Goal: Book appointment/travel/reservation

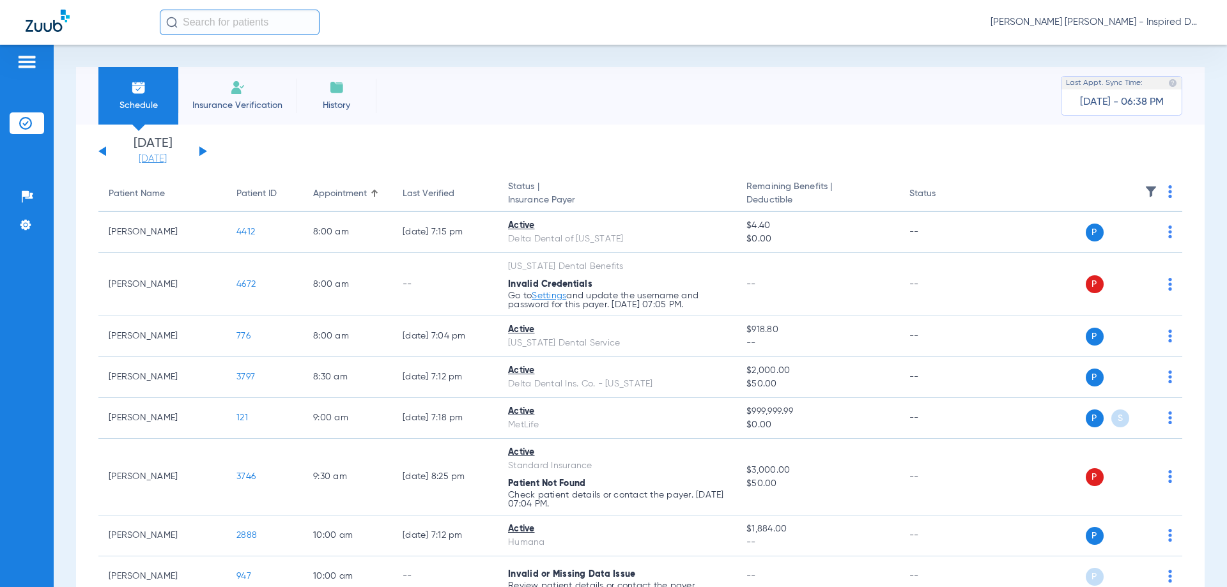
click at [142, 159] on link "[DATE]" at bounding box center [152, 159] width 77 height 13
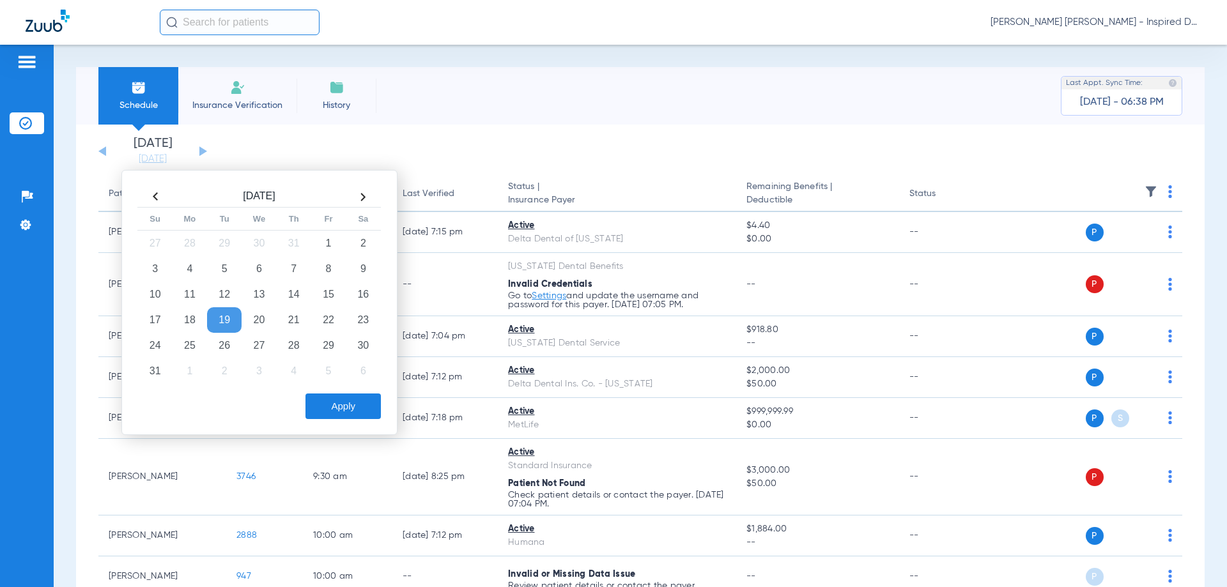
click at [356, 191] on th at bounding box center [363, 197] width 35 height 20
click at [226, 249] on td "2" at bounding box center [224, 244] width 35 height 26
click at [373, 410] on button "Apply" at bounding box center [343, 407] width 75 height 26
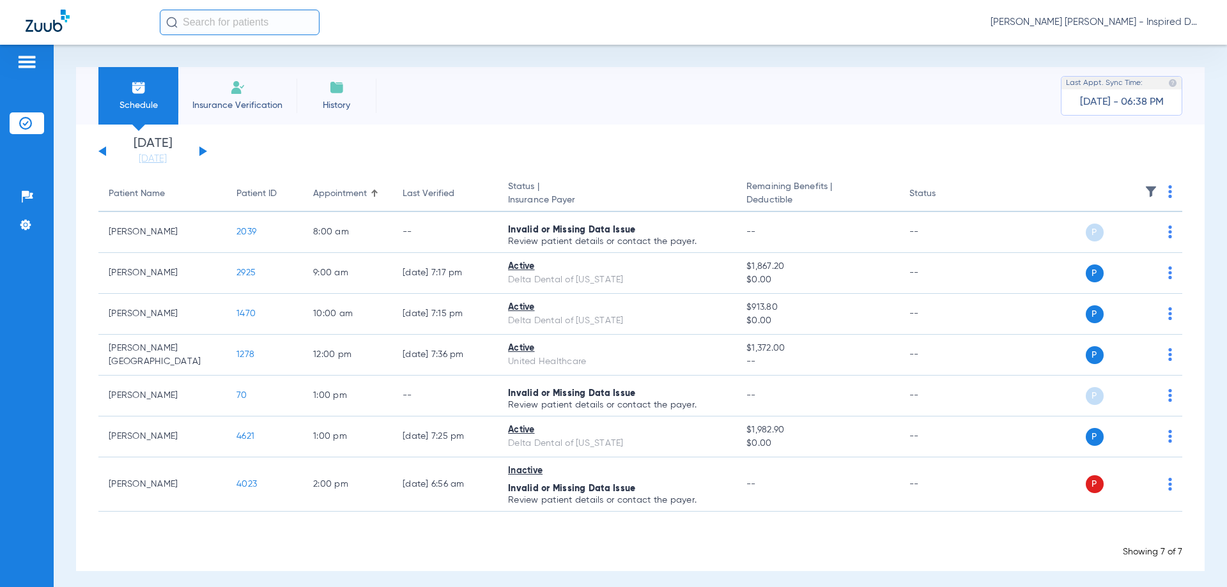
click at [196, 150] on div "[DATE] [DATE] [DATE] [DATE] [DATE] [DATE] [DATE] [DATE] [DATE] [DATE] [DATE] [D…" at bounding box center [152, 151] width 109 height 28
click at [205, 155] on div "[DATE] [DATE] [DATE] [DATE] [DATE] [DATE] [DATE] [DATE] [DATE] [DATE] [DATE] [D…" at bounding box center [152, 151] width 109 height 28
click at [196, 146] on div "[DATE] [DATE] [DATE] [DATE] [DATE] [DATE] [DATE] [DATE] [DATE] [DATE] [DATE] [D…" at bounding box center [152, 151] width 109 height 28
click at [198, 150] on div "[DATE] [DATE] [DATE] [DATE] [DATE] [DATE] [DATE] [DATE] [DATE] [DATE] [DATE] [D…" at bounding box center [152, 151] width 109 height 28
click at [201, 151] on button at bounding box center [203, 151] width 8 height 10
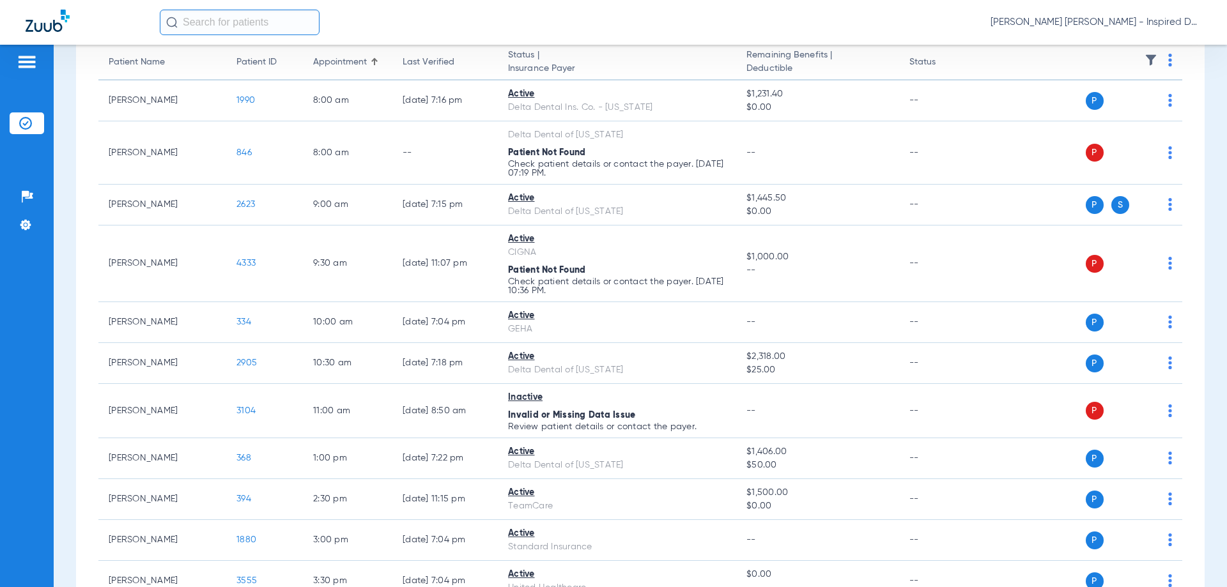
scroll to position [75, 0]
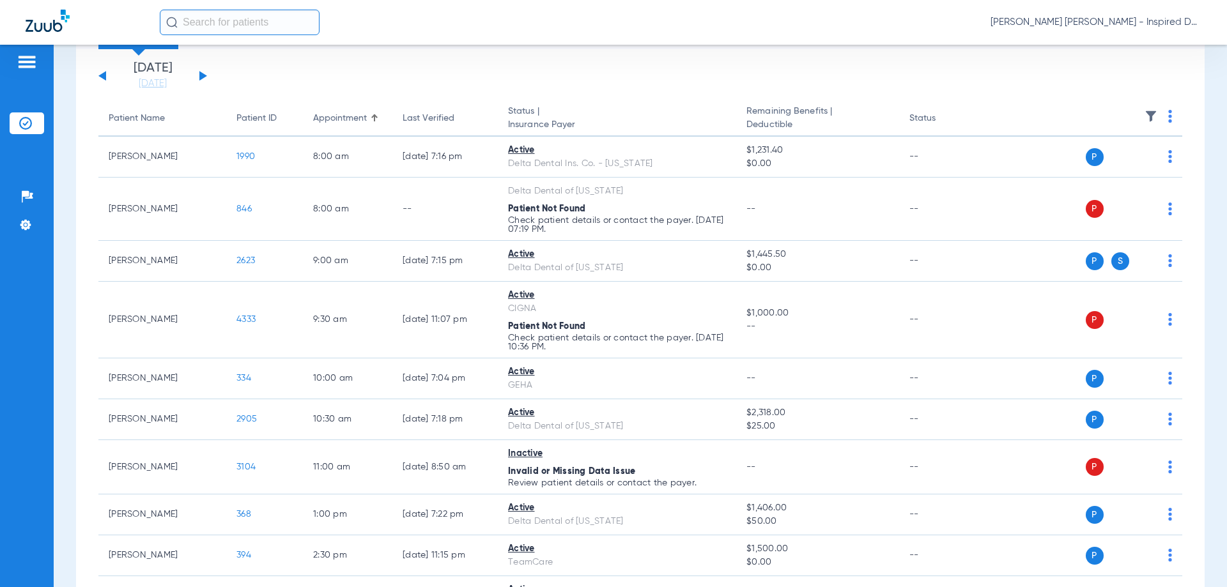
click at [100, 82] on div "[DATE] [DATE] [DATE] [DATE] [DATE] [DATE] [DATE] [DATE] [DATE] [DATE] [DATE] [D…" at bounding box center [152, 76] width 109 height 28
click at [104, 79] on button at bounding box center [102, 76] width 8 height 10
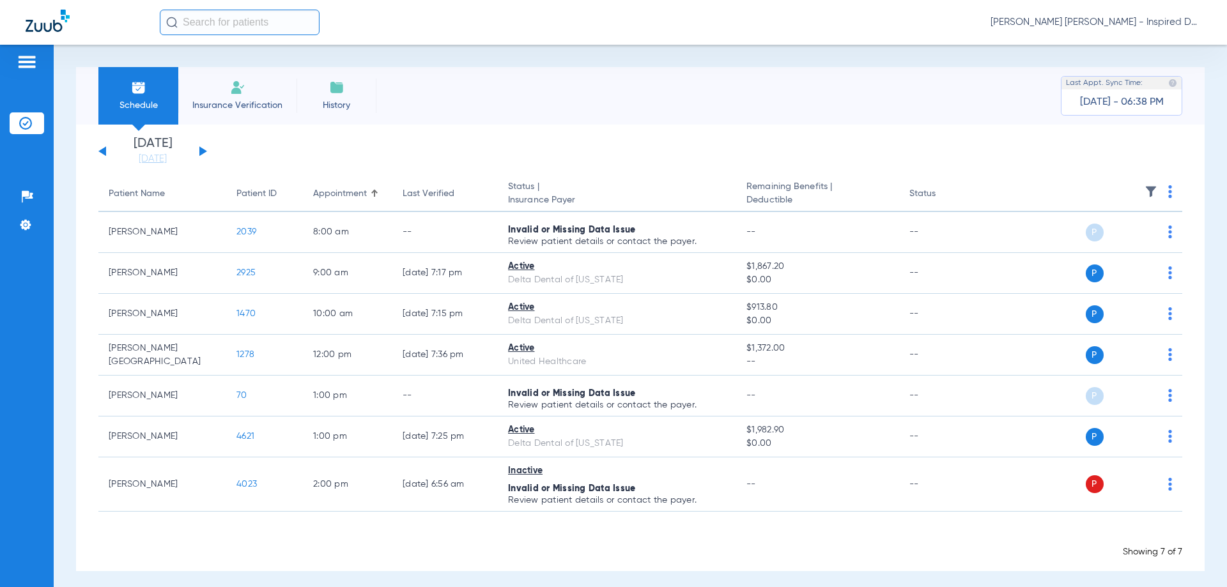
click at [23, 73] on div "Patients Insurance Verification Setup Help Center Settings" at bounding box center [27, 338] width 54 height 587
click at [22, 58] on img at bounding box center [27, 61] width 20 height 15
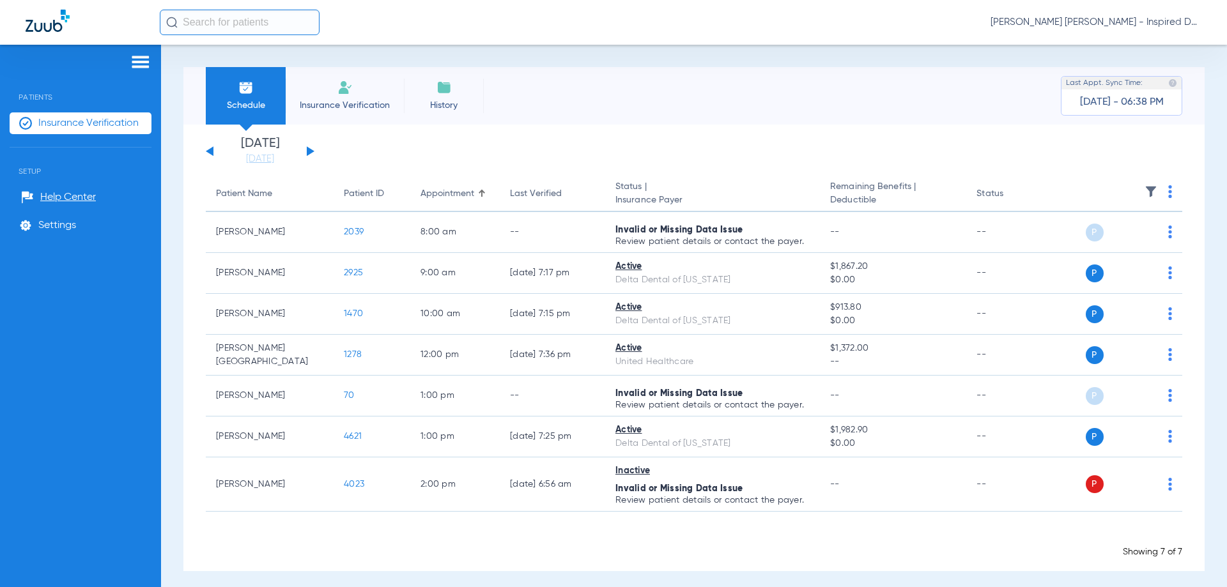
click at [145, 62] on img at bounding box center [140, 61] width 20 height 15
